Goal: Find specific page/section: Find specific page/section

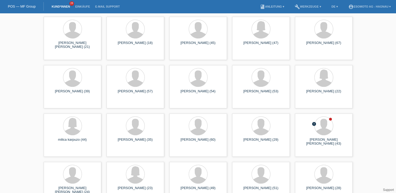
scroll to position [309, 0]
click at [326, 126] on div at bounding box center [324, 126] width 18 height 18
click at [314, 151] on span "Anzeigen" at bounding box center [310, 152] width 14 height 4
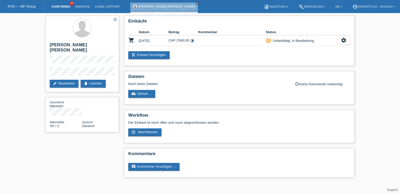
click at [53, 5] on link "Kund*innen" at bounding box center [61, 6] width 24 height 3
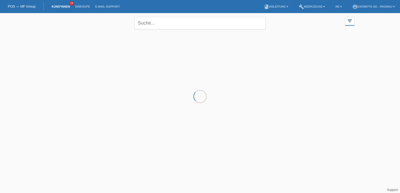
click at [133, 21] on div "close filter_list view_module Alle Kund*innen anzeigen star Markierte Kund*inne…" at bounding box center [200, 22] width 314 height 19
click at [136, 23] on input "text" at bounding box center [200, 23] width 131 height 12
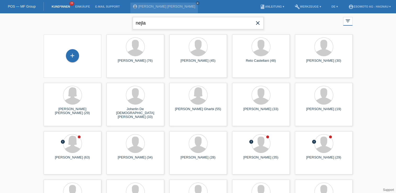
type input "nejla"
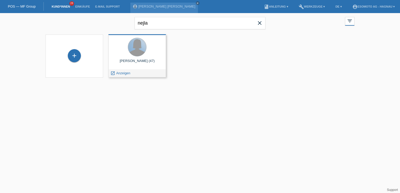
click at [137, 52] on div at bounding box center [137, 47] width 18 height 18
click at [128, 72] on span "Anzeigen" at bounding box center [123, 73] width 14 height 4
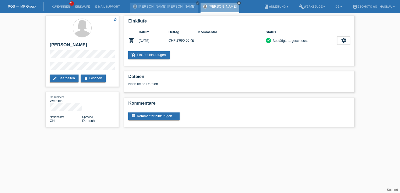
click at [238, 3] on icon "close" at bounding box center [239, 3] width 3 height 3
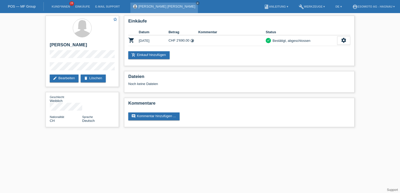
click at [140, 9] on div "Behar Kabashi close" at bounding box center [164, 8] width 68 height 10
click at [105, 7] on link "E-Mail Support" at bounding box center [108, 6] width 30 height 3
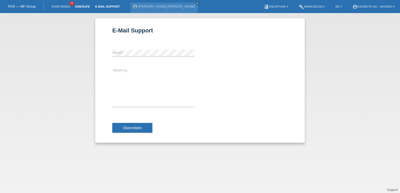
click at [80, 7] on link "Einkäufe" at bounding box center [83, 6] width 20 height 3
click at [65, 7] on link "Kund*innen" at bounding box center [61, 6] width 24 height 3
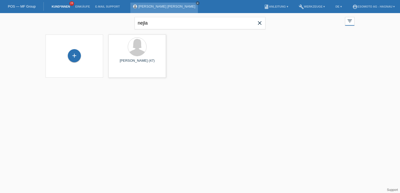
click at [196, 4] on icon "close" at bounding box center [197, 3] width 3 height 3
click at [67, 4] on li "Kund*innen 28" at bounding box center [61, 6] width 24 height 13
click at [63, 7] on link "Kund*innen" at bounding box center [61, 6] width 24 height 3
click at [259, 22] on icon "close" at bounding box center [260, 23] width 6 height 6
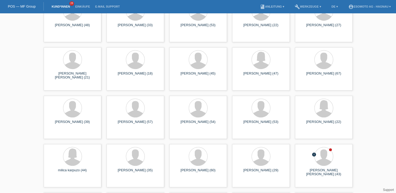
scroll to position [346, 0]
